Goal: Task Accomplishment & Management: Use online tool/utility

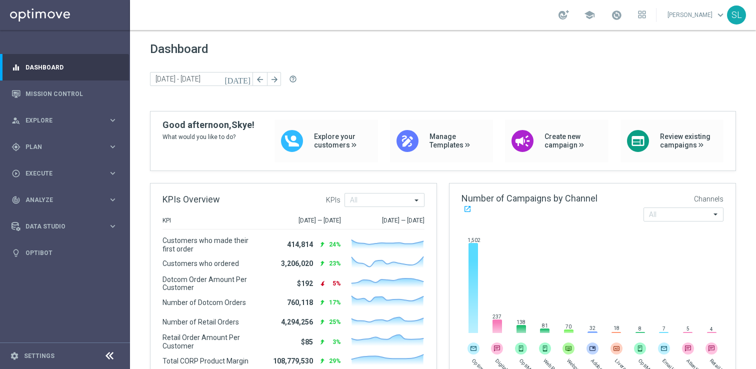
click at [436, 59] on div "Dashboard [DATE] [DATE] - [DATE] arrow_back arrow_forward help_outline" at bounding box center [443, 76] width 586 height 69
click at [61, 94] on link "Mission Control" at bounding box center [71, 93] width 92 height 26
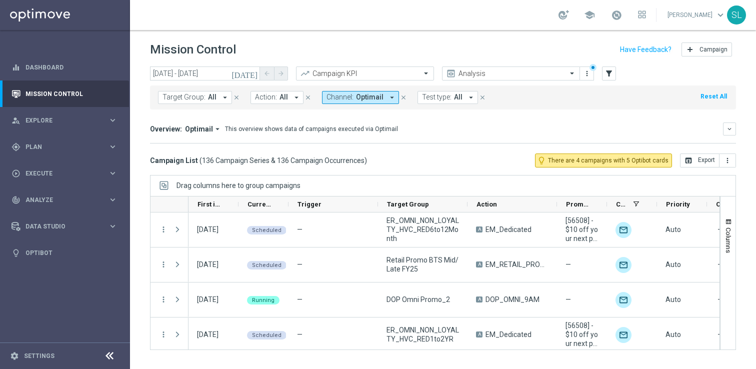
click at [111, 358] on icon at bounding box center [109, 356] width 12 height 12
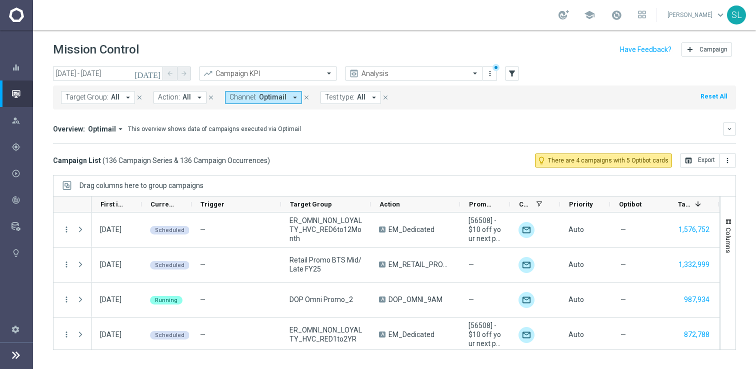
click at [713, 94] on button "Reset All" at bounding box center [713, 96] width 28 height 11
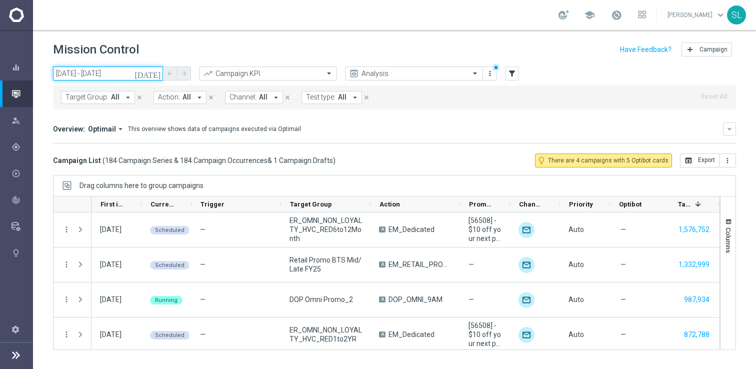
click at [118, 69] on input "[DATE] - [DATE]" at bounding box center [108, 73] width 110 height 14
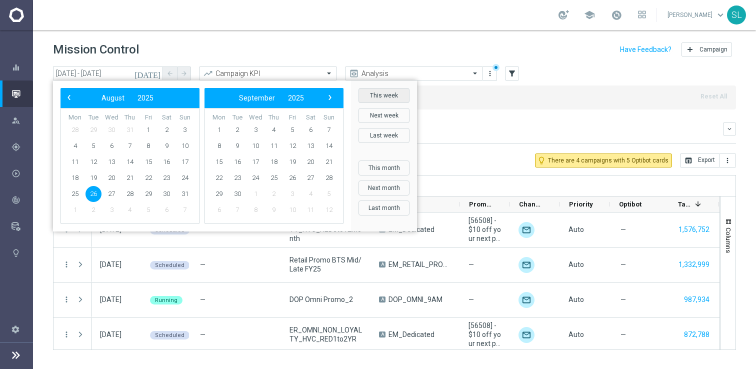
click at [381, 91] on button "This week" at bounding box center [383, 95] width 51 height 15
type input "[DATE] - [DATE]"
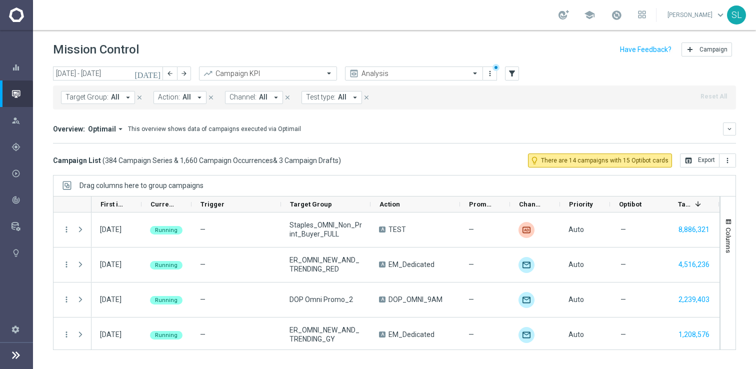
click at [471, 135] on div "Overview: Optimail arrow_drop_down This overview shows data of campaigns execut…" at bounding box center [394, 128] width 683 height 13
click at [395, 97] on div "Target Group: All arrow_drop_down close Action: All arrow_drop_down close Chann…" at bounding box center [394, 97] width 683 height 24
click at [280, 363] on div "Mission Control add Campaign [DATE] [DATE] - [DATE] arrow_back arrow_forward Ca…" at bounding box center [394, 199] width 723 height 339
click at [16, 254] on icon "lightbulb" at bounding box center [15, 252] width 9 height 9
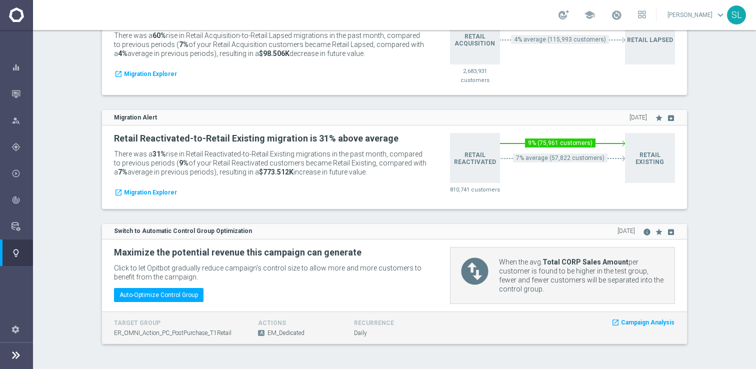
scroll to position [1971, 0]
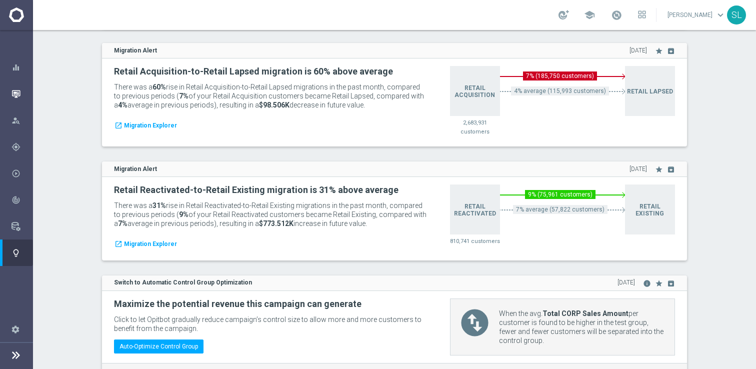
click at [10, 92] on div "Mission Control" at bounding box center [16, 93] width 33 height 26
click at [17, 92] on icon "button" at bounding box center [15, 93] width 9 height 9
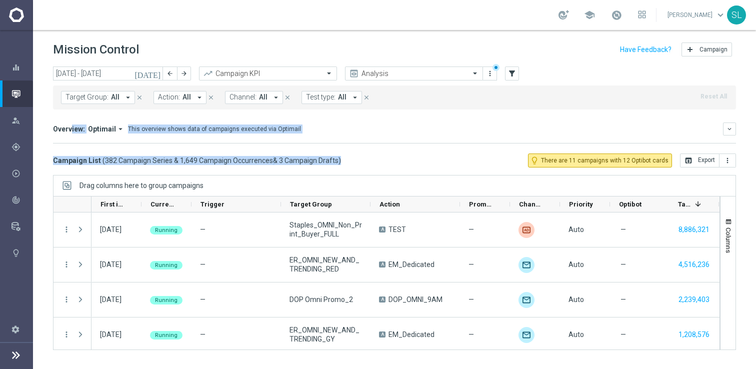
drag, startPoint x: 350, startPoint y: 164, endPoint x: 39, endPoint y: 126, distance: 312.7
click at [39, 126] on div "[DATE] [DATE] - [DATE] arrow_back arrow_forward Campaign KPI trending_up Analys…" at bounding box center [394, 212] width 723 height 293
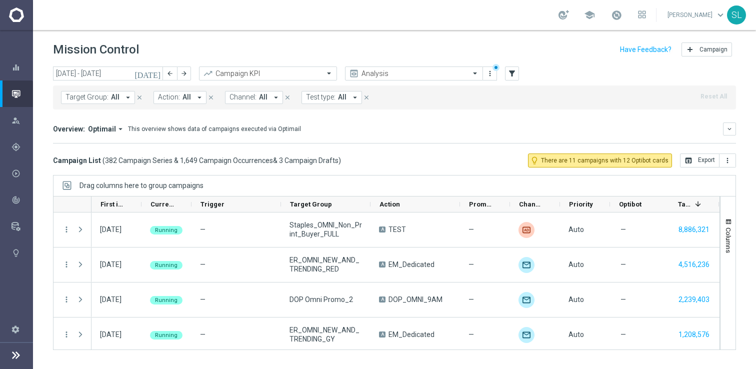
click at [367, 142] on div "Overview: Optimail arrow_drop_down This overview shows data of campaigns execut…" at bounding box center [394, 132] width 683 height 21
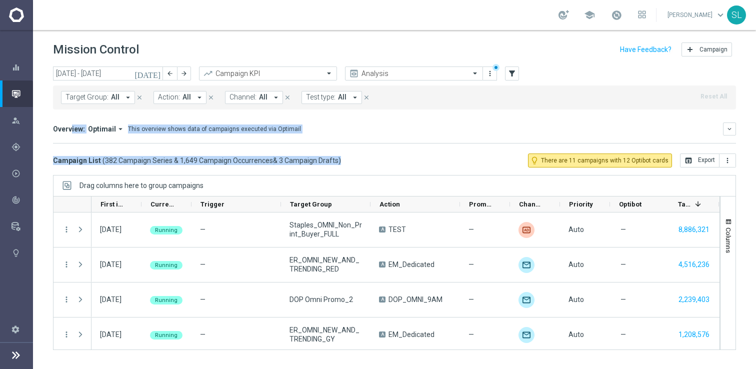
drag, startPoint x: 343, startPoint y: 158, endPoint x: 37, endPoint y: 126, distance: 307.5
click at [37, 126] on div "[DATE] [DATE] - [DATE] arrow_back arrow_forward Campaign KPI trending_up Analys…" at bounding box center [394, 212] width 723 height 293
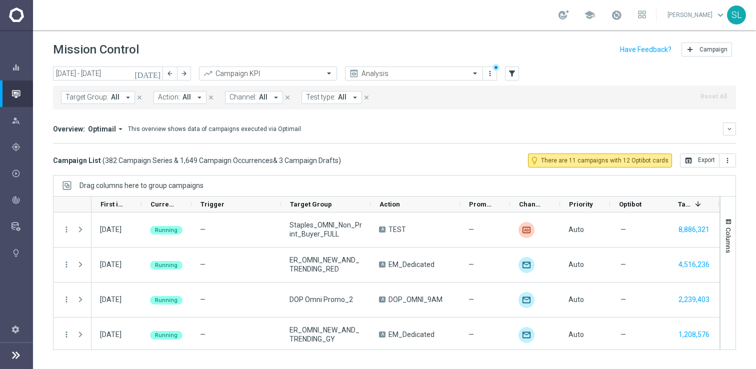
click at [389, 156] on div "Campaign List ( 382 Campaign Series & 1,649 Campaign Occurrences & 3 Campaign D…" at bounding box center [394, 160] width 683 height 14
click at [396, 148] on mini-dashboard "Overview: Optimail arrow_drop_down This overview shows data of campaigns execut…" at bounding box center [394, 131] width 683 height 44
click at [555, 67] on div "[DATE] [DATE] - [DATE] arrow_back arrow_forward Campaign KPI trending_up Analys…" at bounding box center [394, 73] width 683 height 15
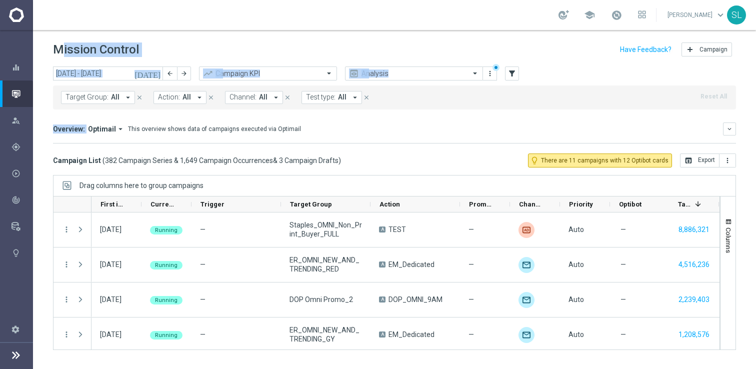
drag, startPoint x: 47, startPoint y: 50, endPoint x: 379, endPoint y: 118, distance: 338.9
click at [379, 118] on div "Mission Control add Campaign [DATE] [DATE] - [DATE] arrow_back arrow_forward Ca…" at bounding box center [394, 199] width 723 height 339
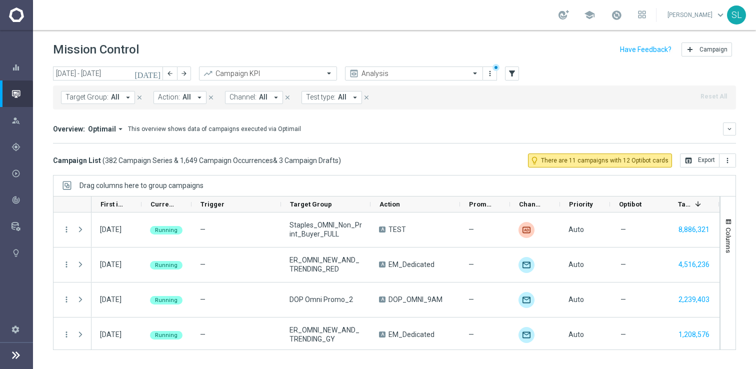
click at [390, 126] on div "Overview: Optimail arrow_drop_down This overview shows data of campaigns execut…" at bounding box center [388, 128] width 670 height 9
drag, startPoint x: 328, startPoint y: 135, endPoint x: 3, endPoint y: 23, distance: 343.9
click at [3, 23] on main "equalizer Dashboard Mission Control" at bounding box center [378, 184] width 756 height 369
click at [189, 43] on div "Mission Control add Campaign" at bounding box center [394, 49] width 683 height 19
